Goal: Find specific page/section: Find specific page/section

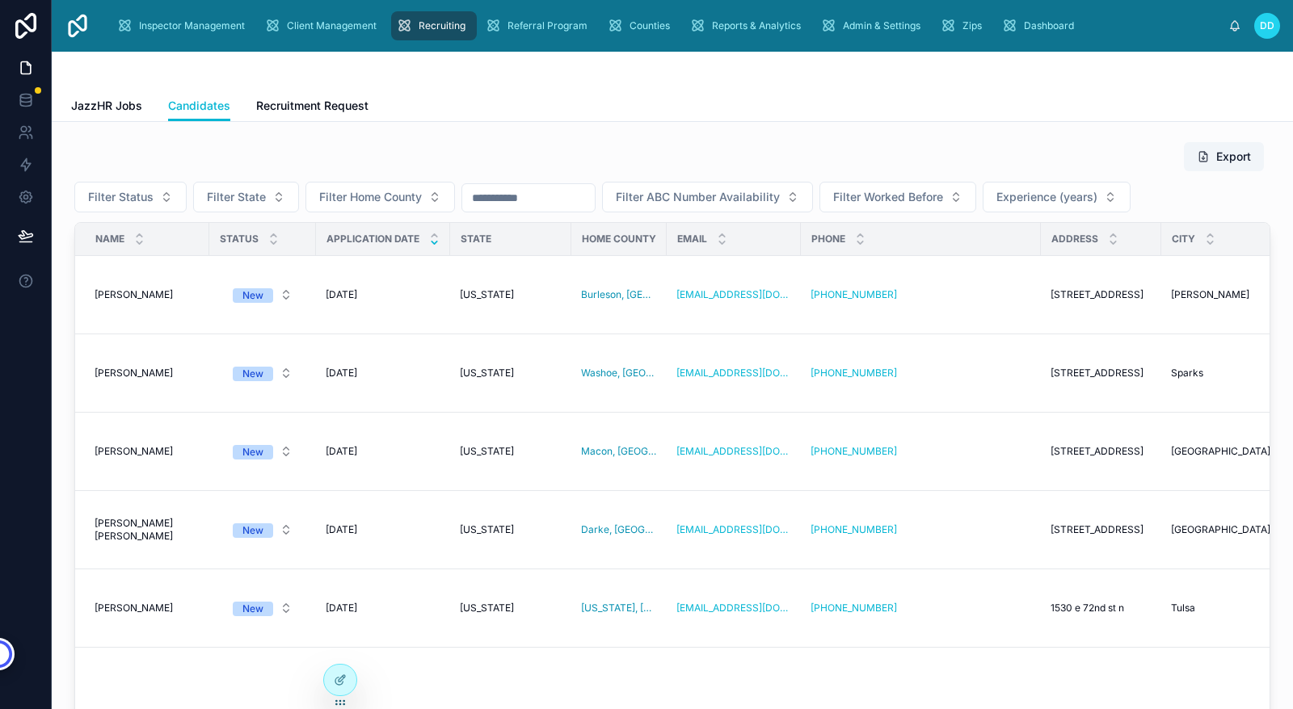
scroll to position [0, 477]
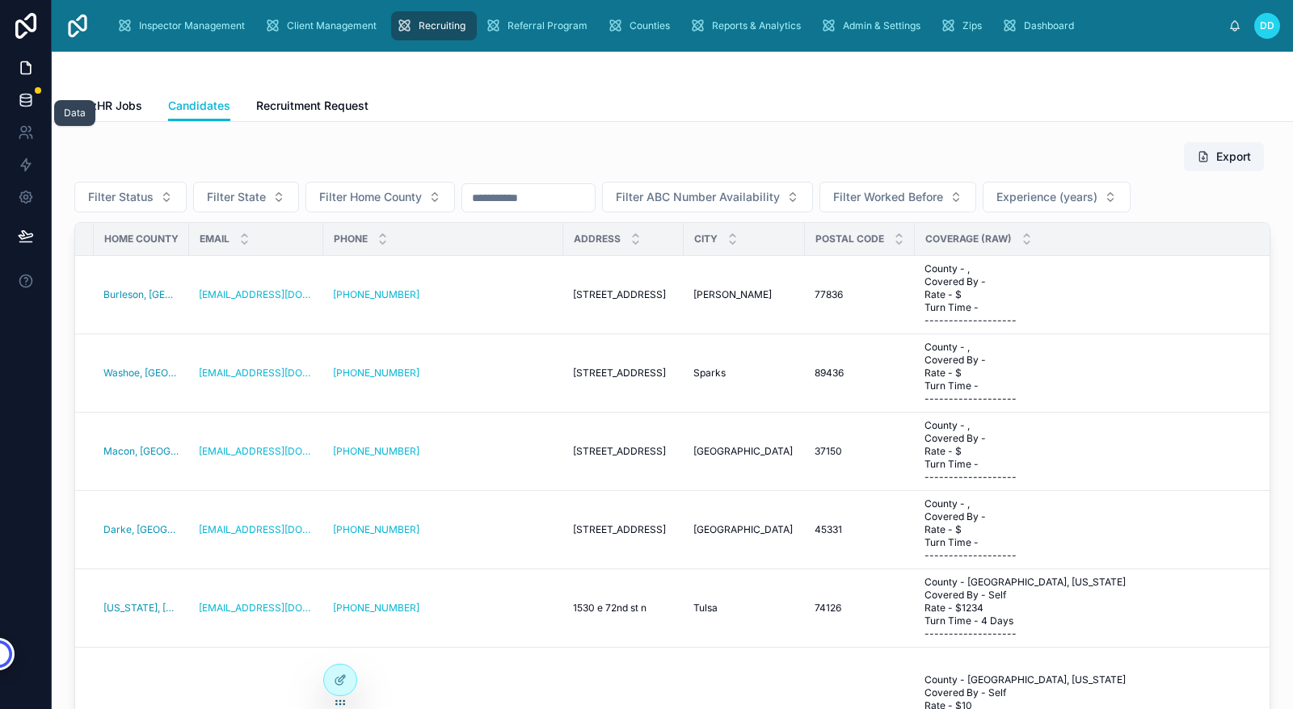
click at [27, 102] on icon at bounding box center [25, 99] width 11 height 6
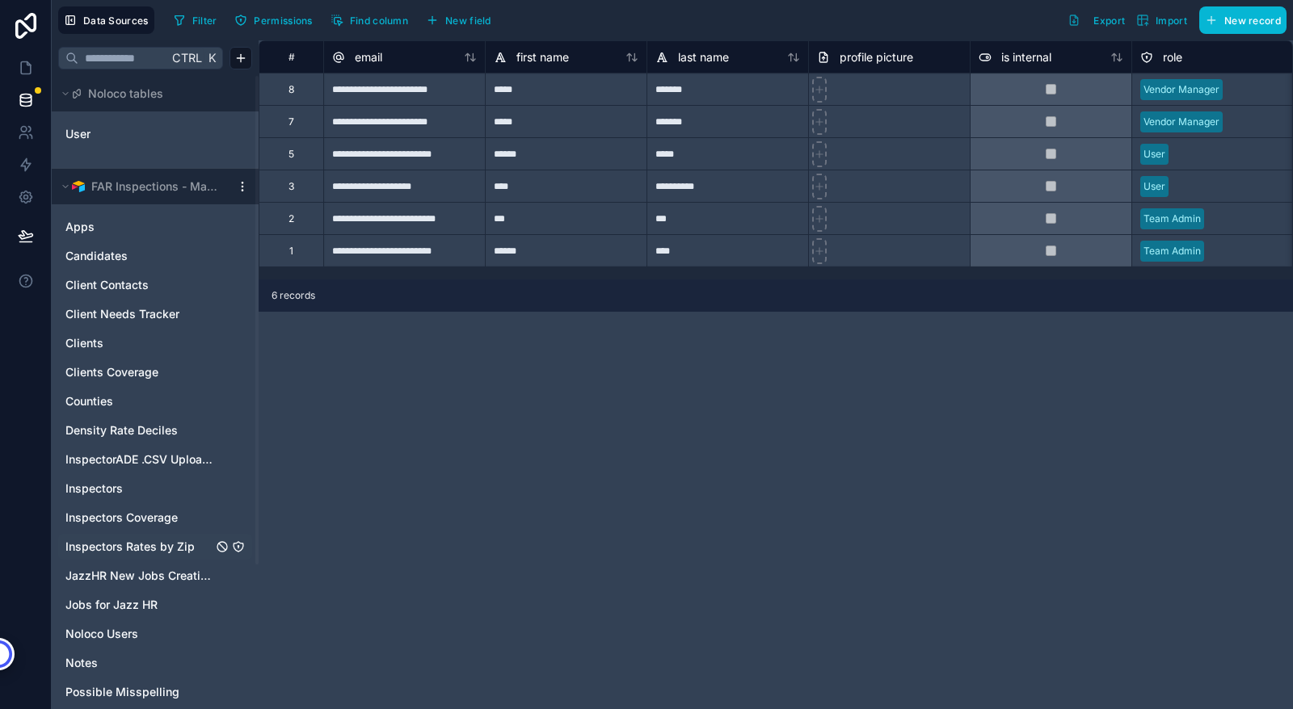
click at [142, 543] on span "Inspectors Rates by Zip" at bounding box center [129, 547] width 129 height 16
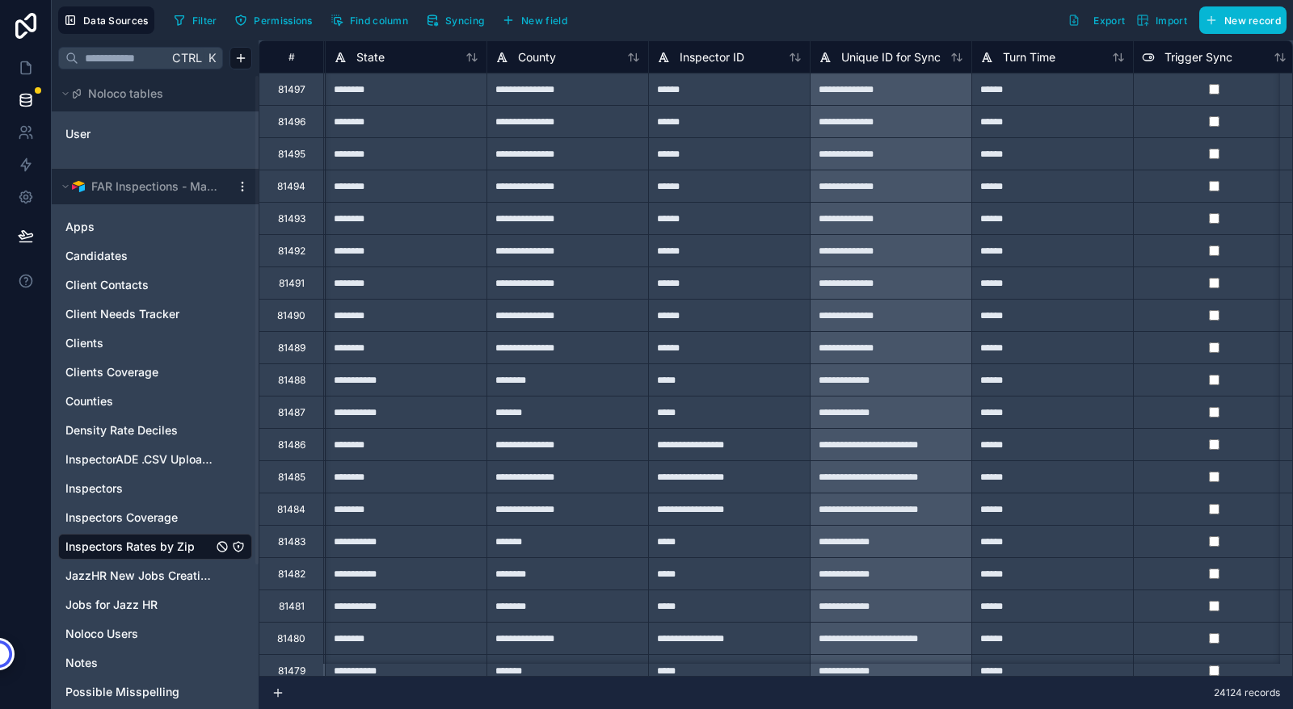
scroll to position [0, 1131]
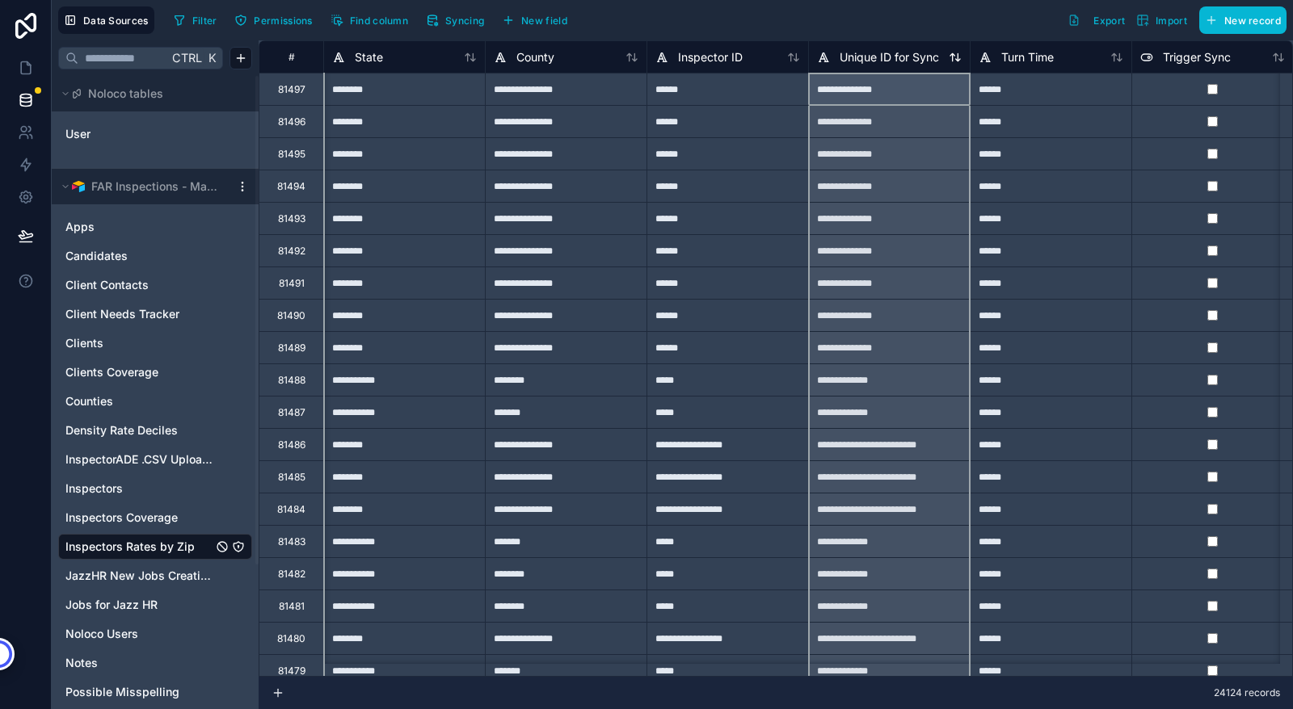
click at [872, 66] on div "Unique ID for Sync" at bounding box center [878, 57] width 122 height 19
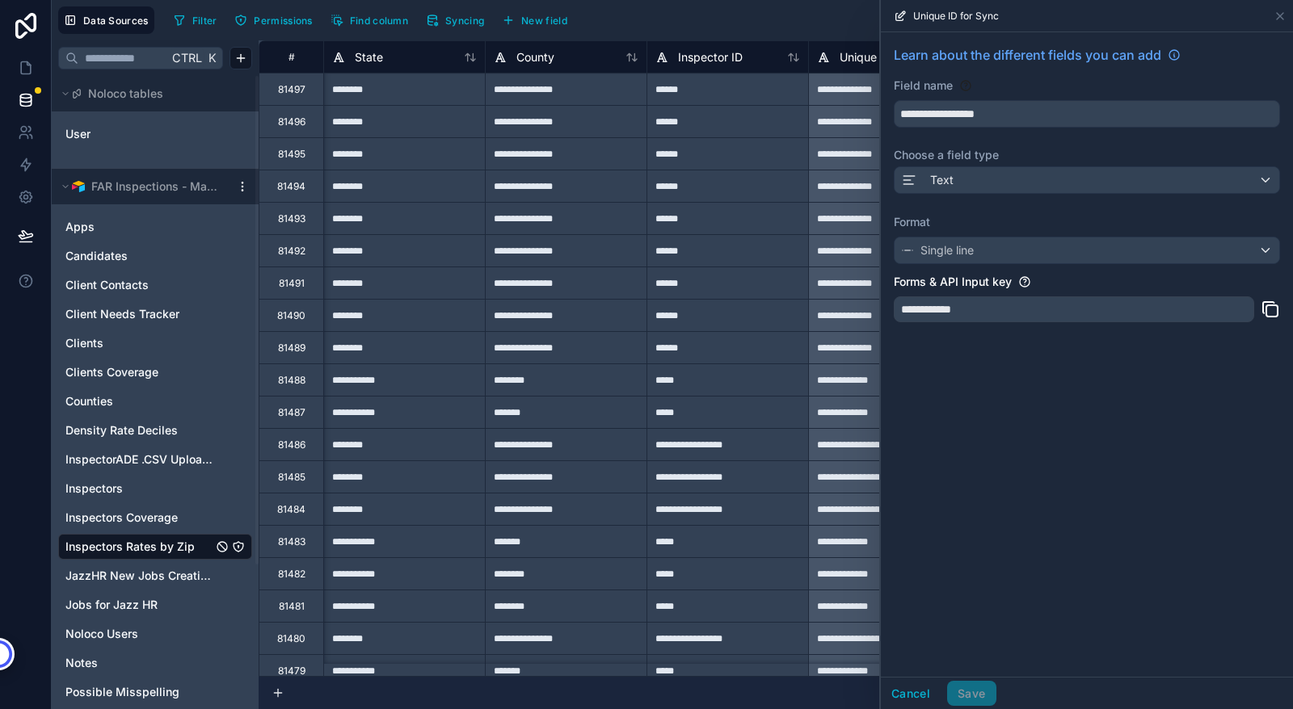
click at [1010, 313] on div "**********" at bounding box center [1073, 309] width 360 height 26
